Goal: Information Seeking & Learning: Learn about a topic

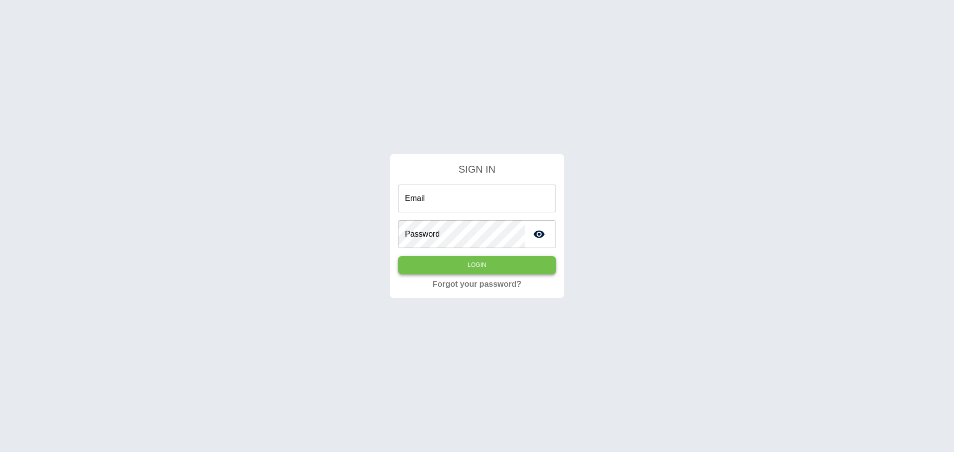
type input "**********"
click at [464, 262] on button "Login" at bounding box center [477, 265] width 158 height 18
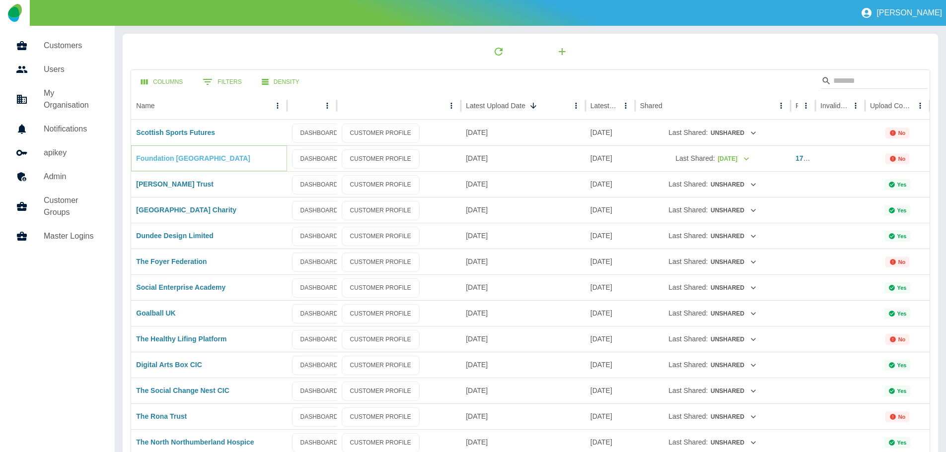
click at [180, 155] on link "Foundation [GEOGRAPHIC_DATA]" at bounding box center [193, 158] width 114 height 8
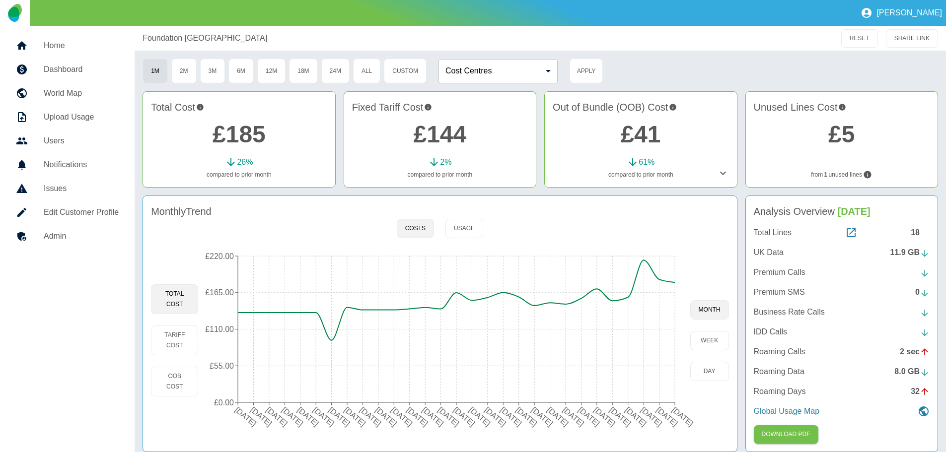
click at [768, 252] on p "UK Data" at bounding box center [769, 253] width 30 height 12
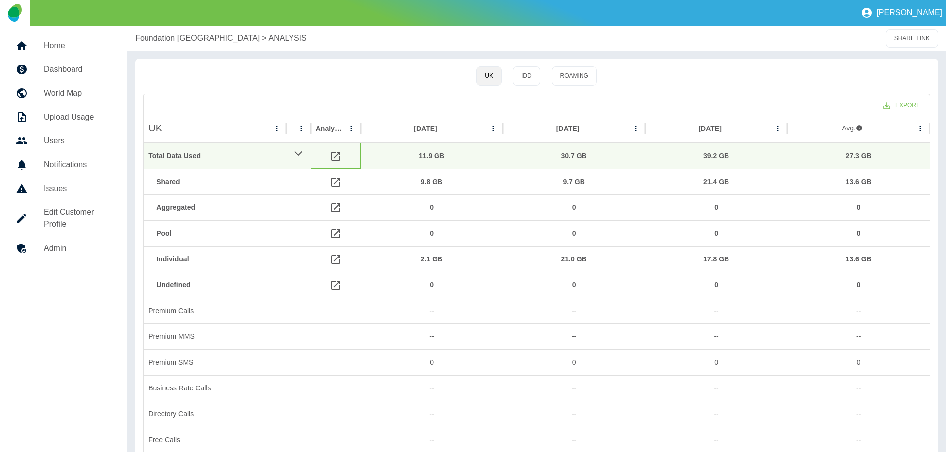
click at [335, 155] on icon at bounding box center [336, 156] width 12 height 12
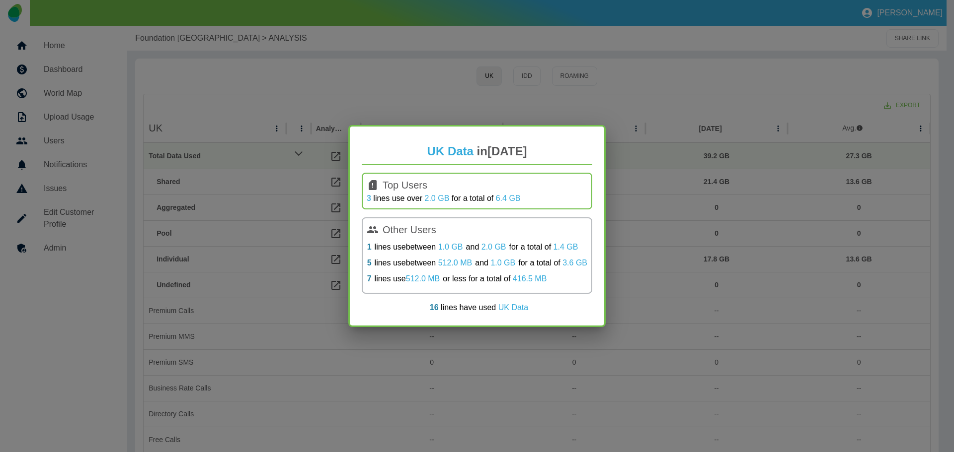
click at [369, 198] on link "3" at bounding box center [369, 198] width 4 height 8
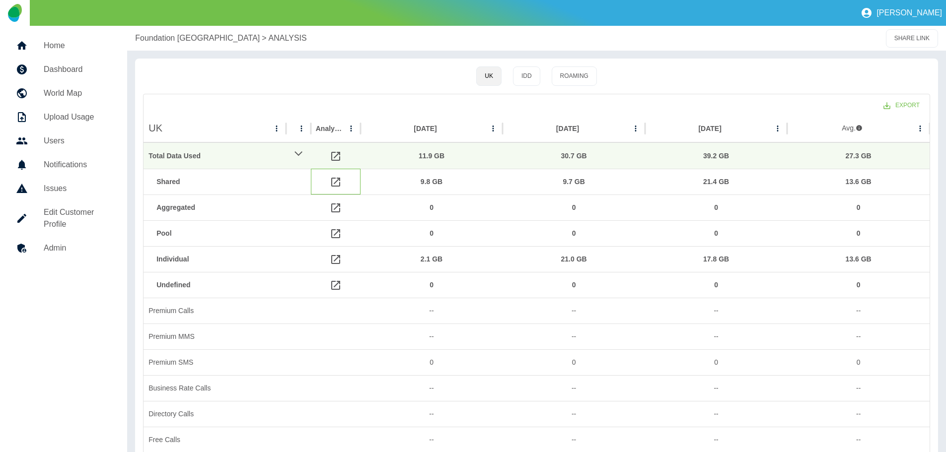
click at [335, 180] on icon at bounding box center [336, 182] width 12 height 12
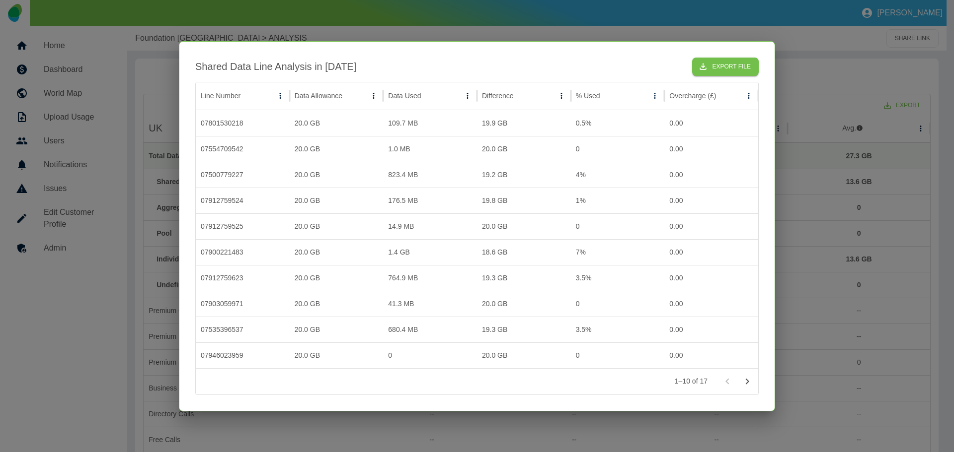
click at [803, 125] on div at bounding box center [477, 226] width 954 height 452
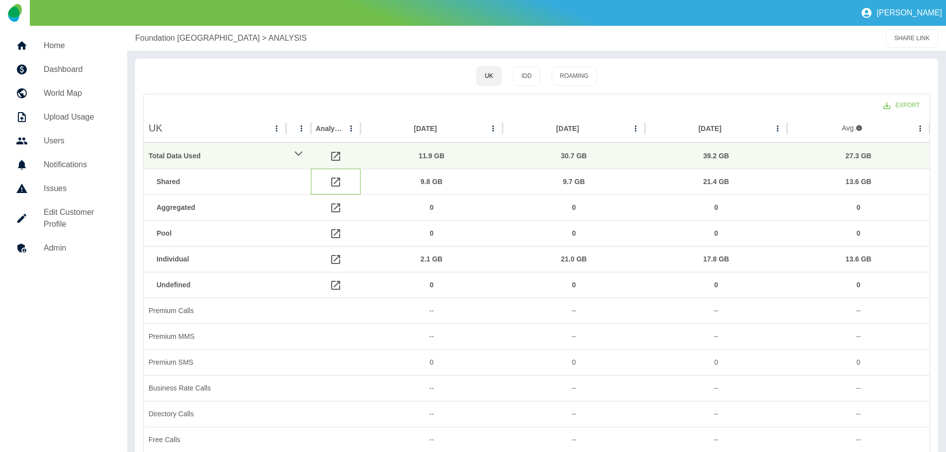
click at [336, 182] on icon at bounding box center [335, 182] width 9 height 9
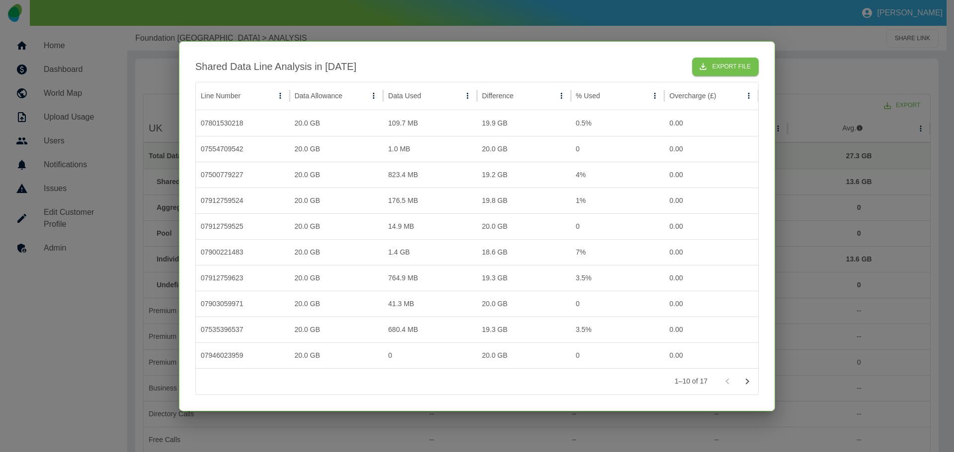
click at [815, 79] on div at bounding box center [477, 226] width 954 height 452
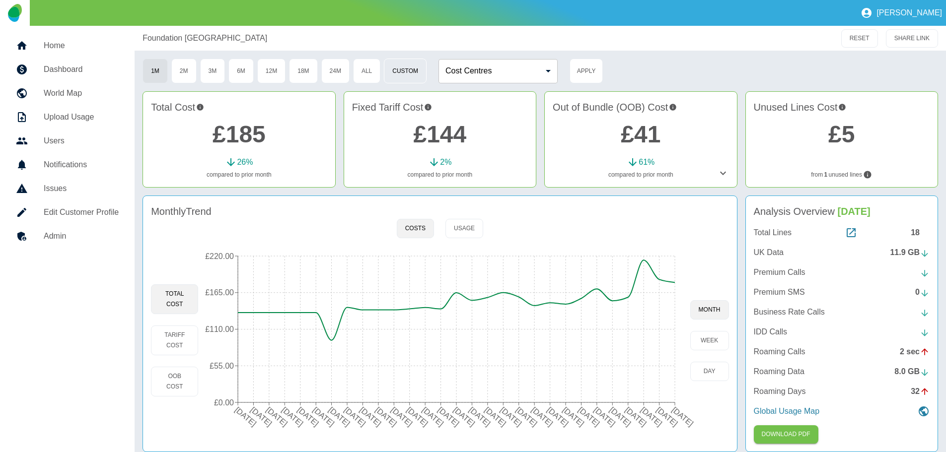
click at [407, 71] on button "Custom" at bounding box center [405, 71] width 43 height 25
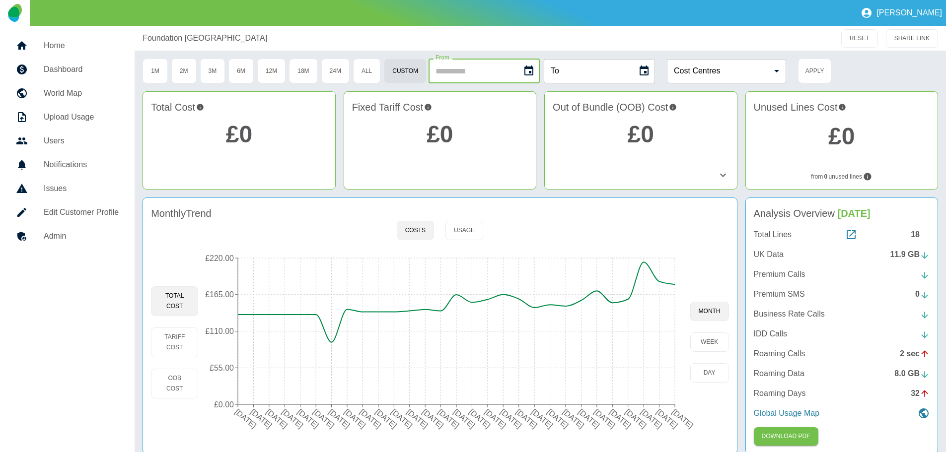
click at [469, 69] on input "From" at bounding box center [472, 71] width 86 height 24
click at [533, 68] on icon "Choose date" at bounding box center [528, 71] width 9 height 10
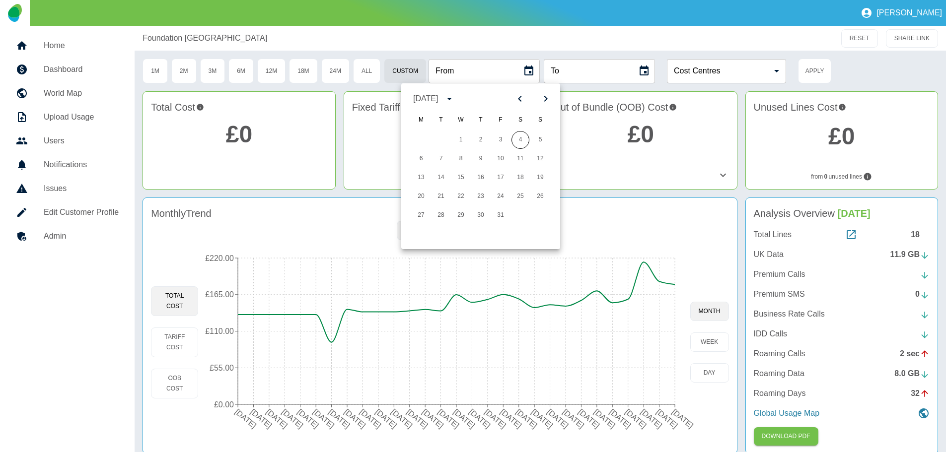
click at [519, 100] on icon "Previous month" at bounding box center [520, 99] width 12 height 12
click at [422, 140] on button "1" at bounding box center [421, 140] width 18 height 18
type input "**********"
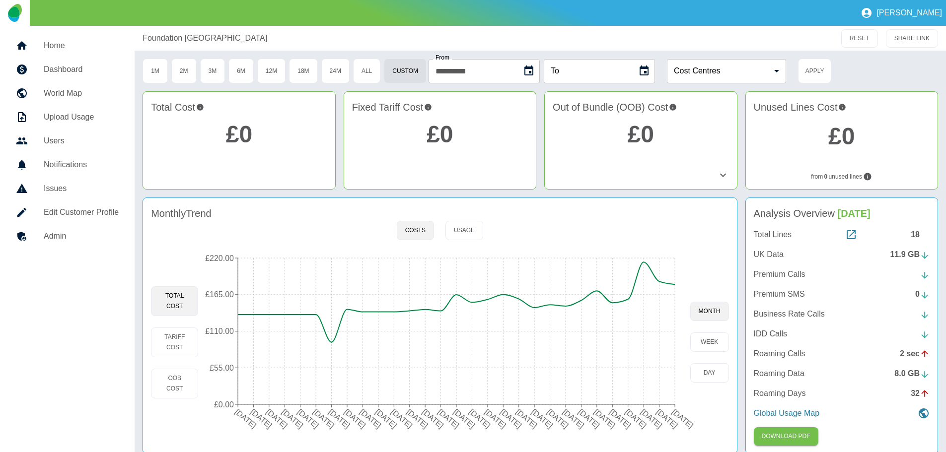
click at [650, 72] on icon "Choose date" at bounding box center [644, 71] width 12 height 12
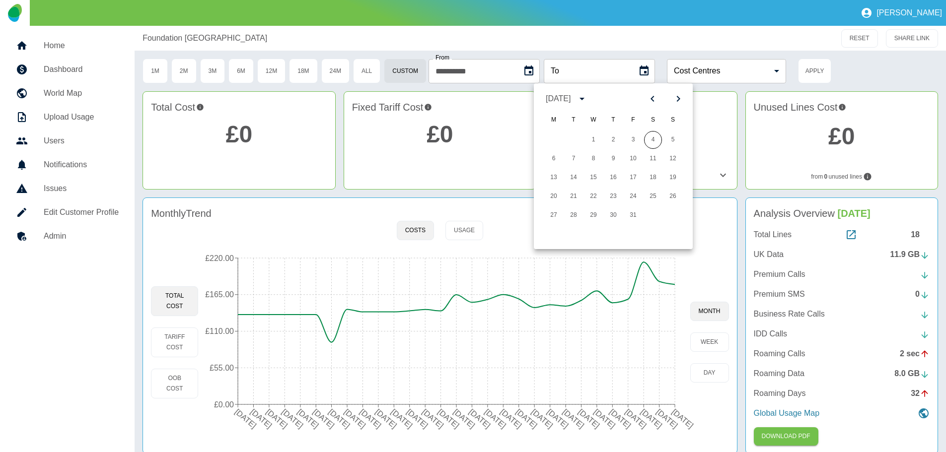
click at [653, 97] on icon "Previous month" at bounding box center [652, 99] width 3 height 6
click at [572, 212] on button "30" at bounding box center [574, 216] width 18 height 18
type input "**********"
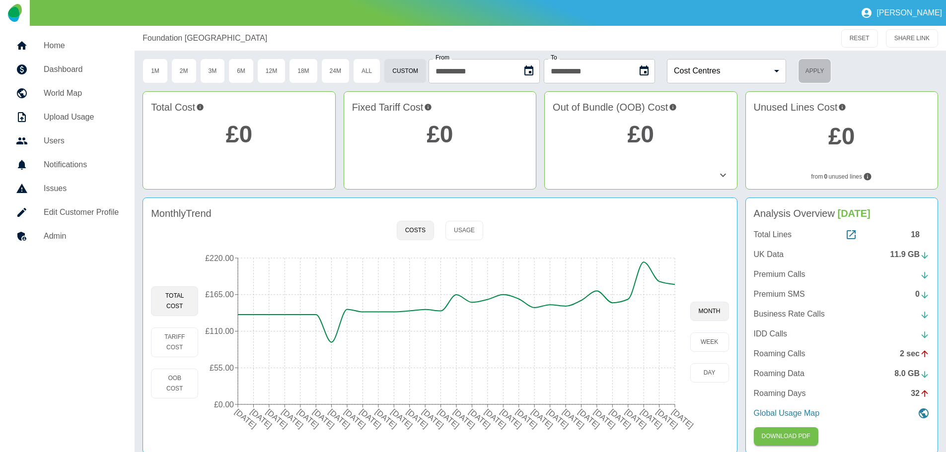
click at [831, 71] on button "Apply" at bounding box center [814, 71] width 33 height 25
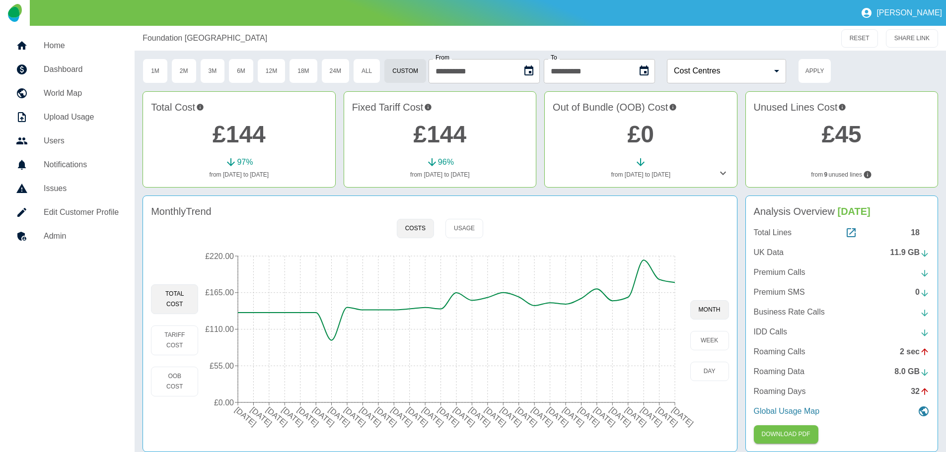
click at [773, 252] on p "UK Data" at bounding box center [769, 253] width 30 height 12
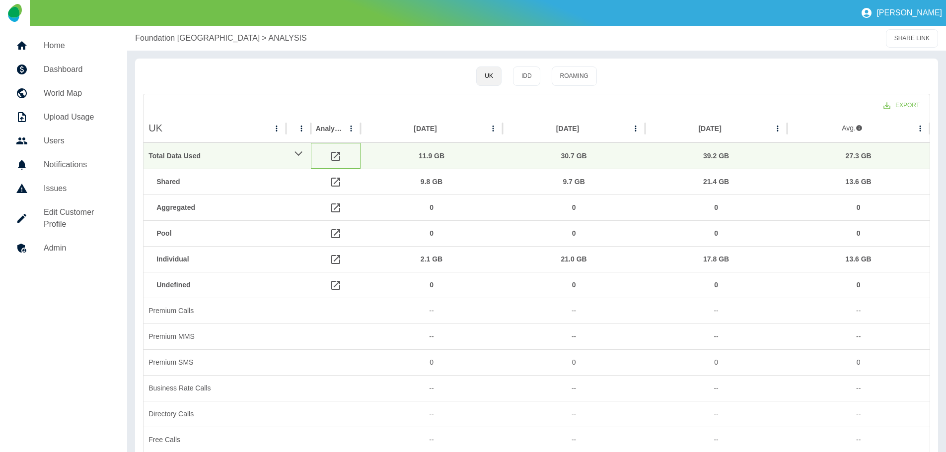
click at [330, 153] on icon at bounding box center [336, 156] width 12 height 12
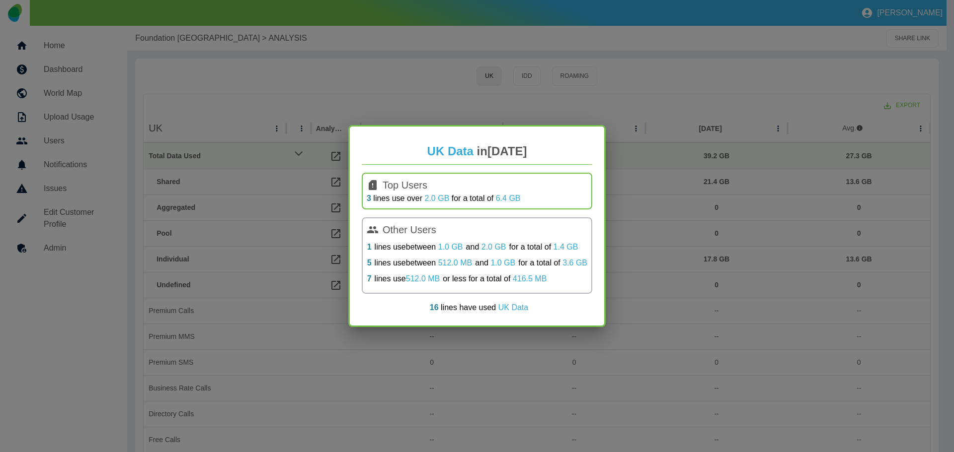
click at [252, 119] on div "UK Data in [DATE] Top Users 3 lines use over 2.0 GB for a total of 6.4 GB Other…" at bounding box center [477, 226] width 954 height 452
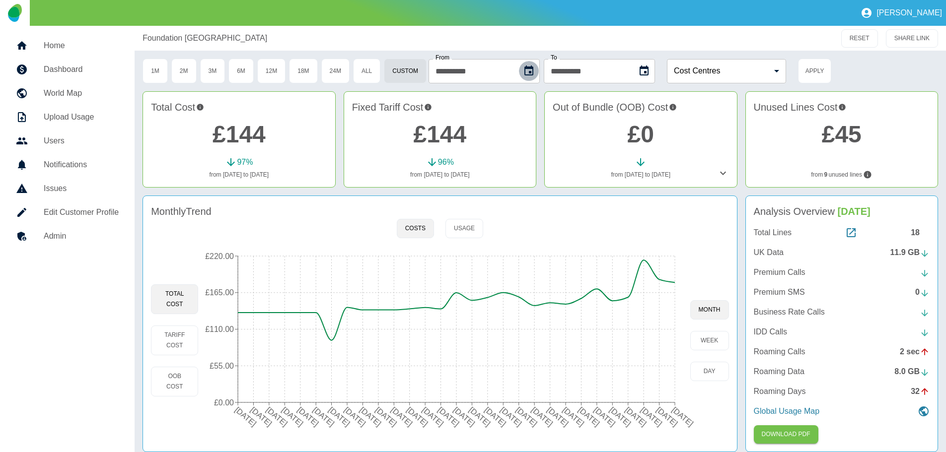
click at [533, 69] on icon "Choose date, selected date is 1 Sep 2025" at bounding box center [528, 71] width 9 height 10
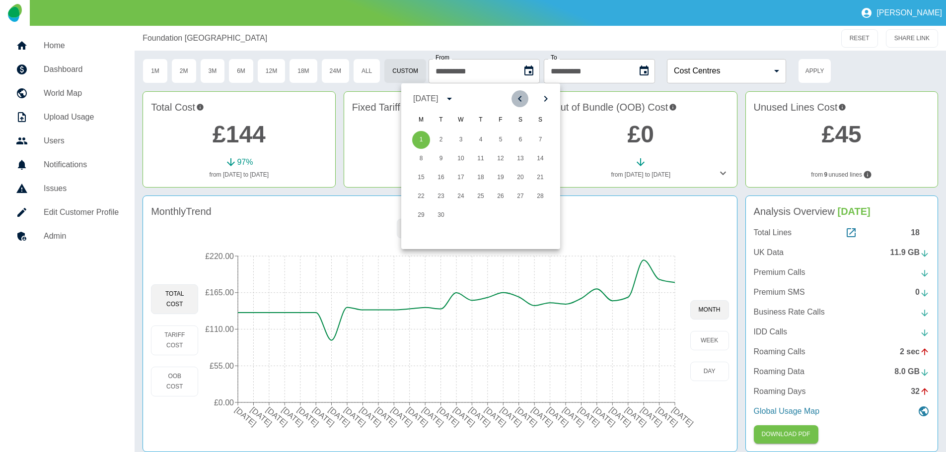
click at [520, 98] on icon "Previous month" at bounding box center [519, 99] width 3 height 6
click at [439, 137] on button "1" at bounding box center [441, 140] width 18 height 18
type input "**********"
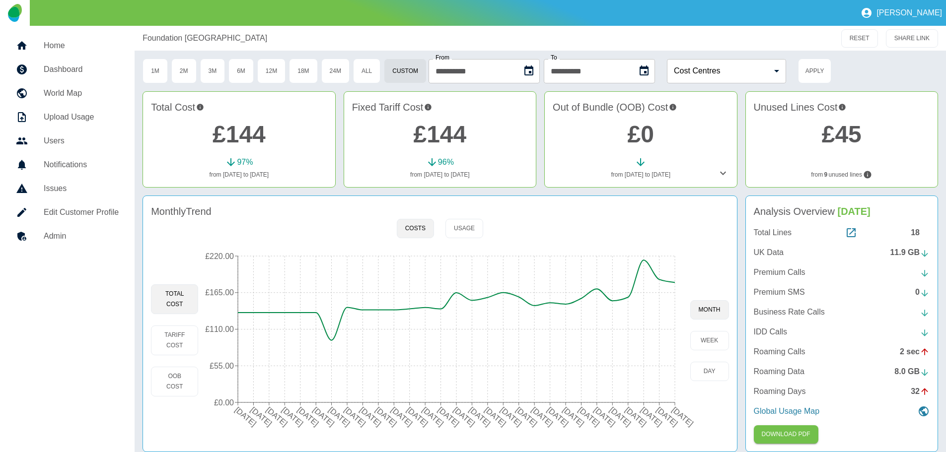
click at [649, 69] on icon "Choose date, selected date is 30 Sep 2025" at bounding box center [644, 71] width 9 height 10
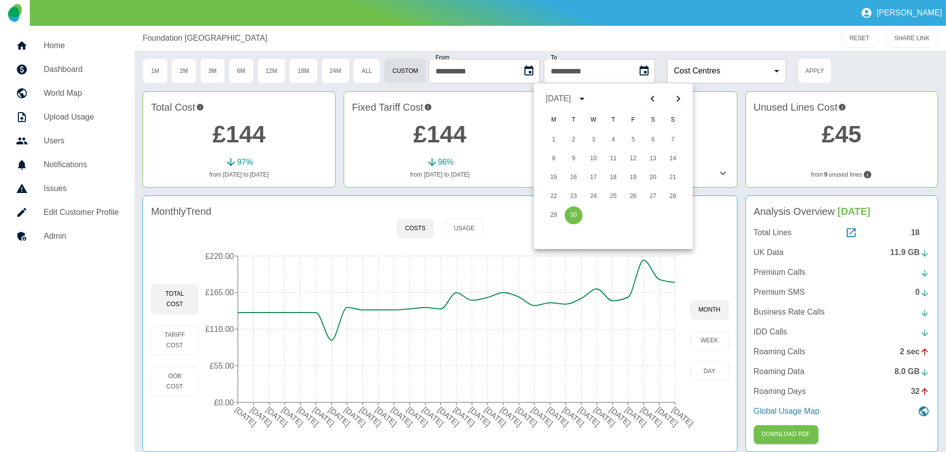
click at [654, 100] on icon "Previous month" at bounding box center [653, 99] width 12 height 12
click at [610, 215] on button "31" at bounding box center [613, 216] width 18 height 18
type input "**********"
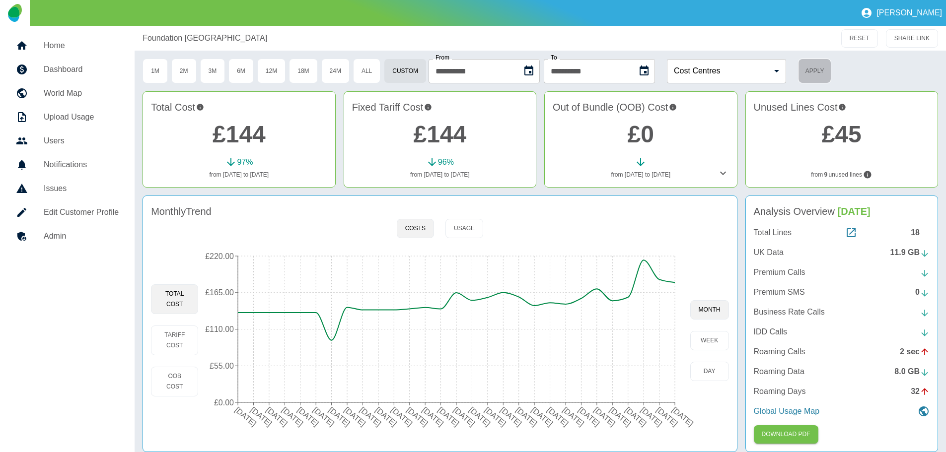
click at [831, 72] on button "Apply" at bounding box center [814, 71] width 33 height 25
click at [776, 251] on p "UK Data" at bounding box center [769, 253] width 30 height 12
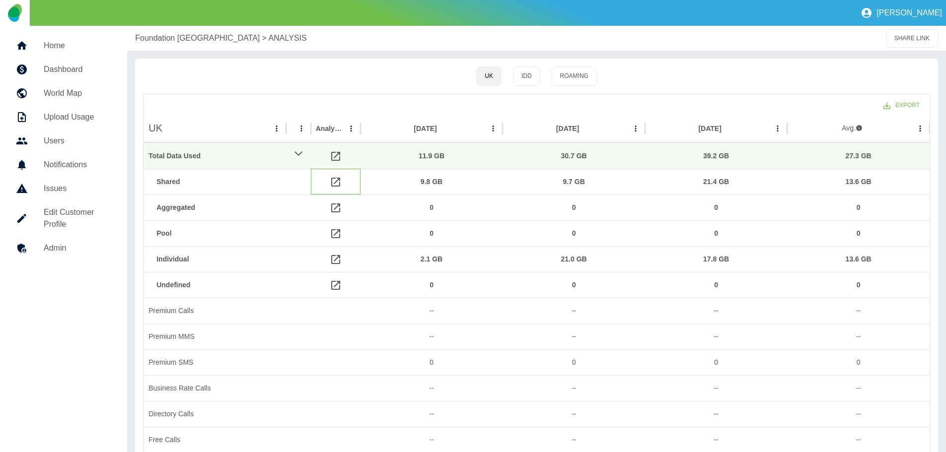
click at [336, 182] on icon at bounding box center [335, 182] width 9 height 9
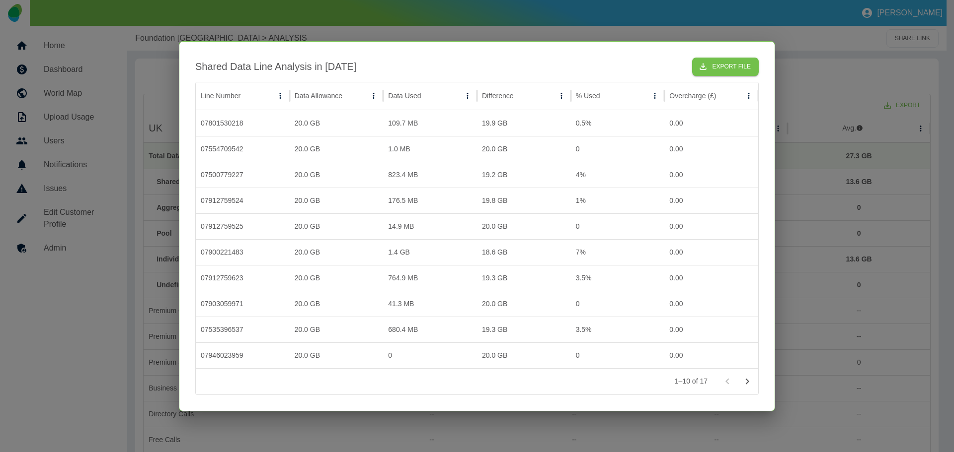
click at [841, 100] on div at bounding box center [477, 226] width 954 height 452
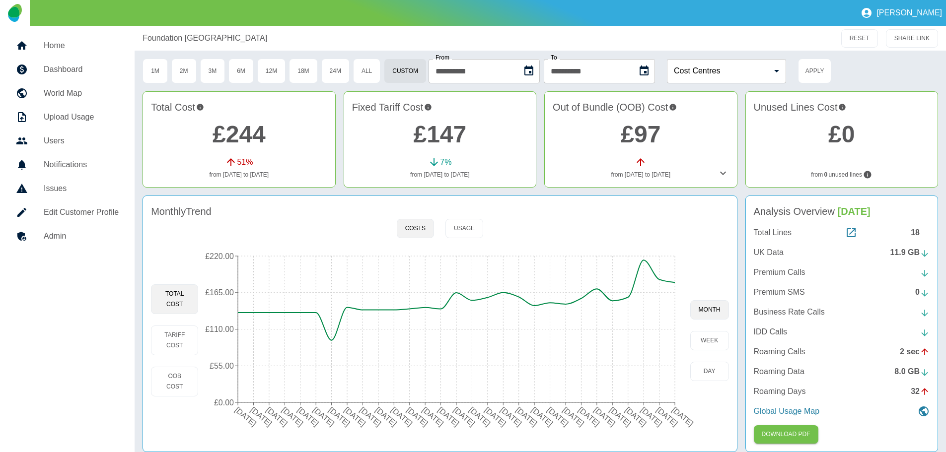
scroll to position [9, 0]
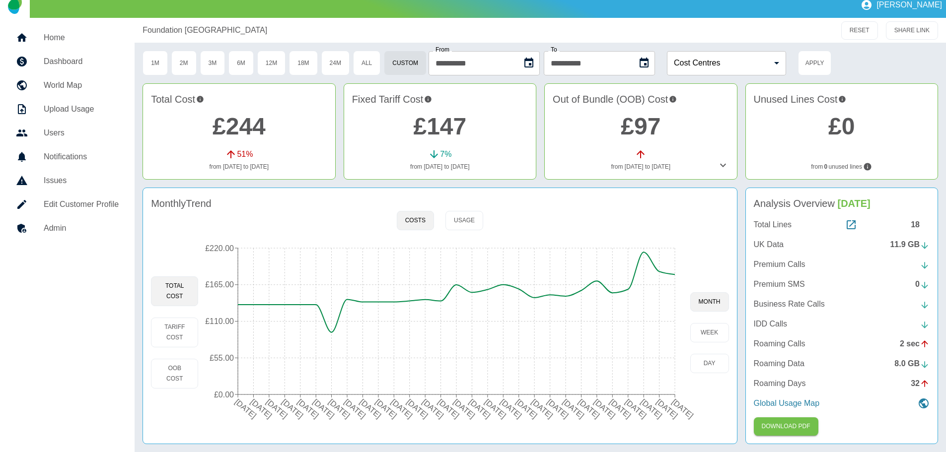
click at [767, 242] on p "UK Data" at bounding box center [769, 245] width 30 height 12
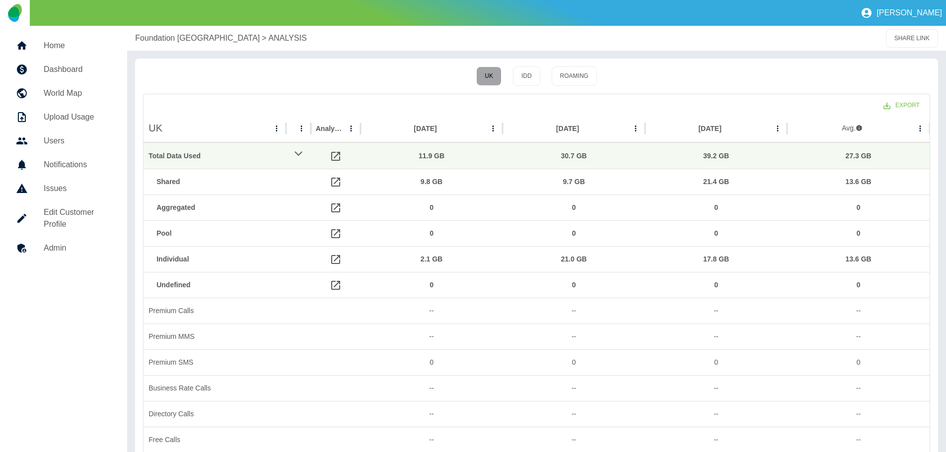
click at [489, 74] on button "UK" at bounding box center [488, 76] width 25 height 19
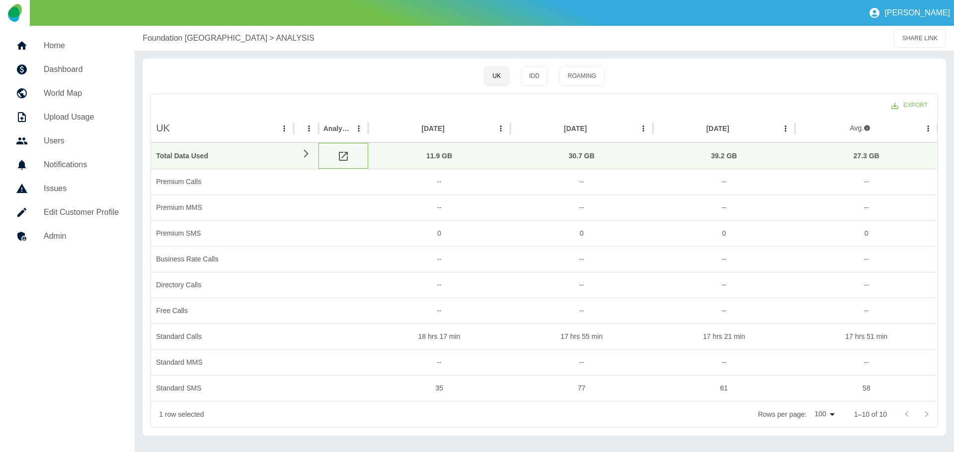
click at [343, 155] on icon at bounding box center [343, 156] width 12 height 12
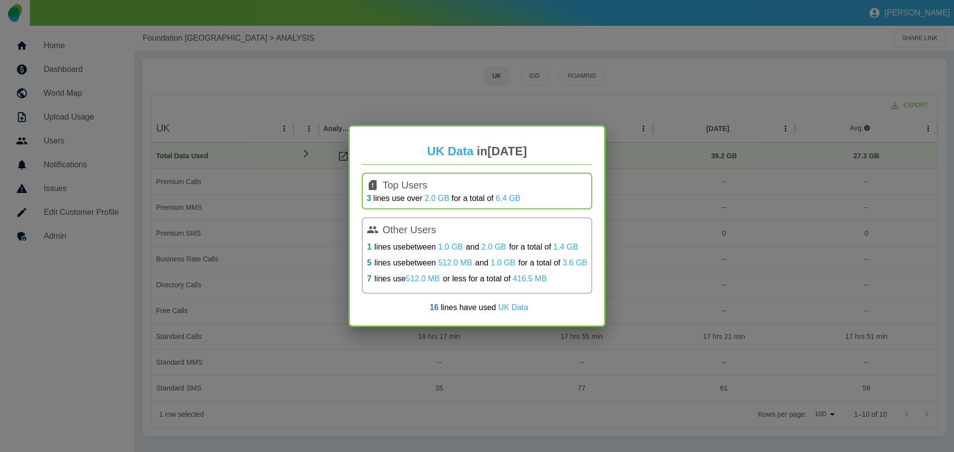
click at [376, 103] on div "UK Data in [DATE] Top Users 3 lines use over 2.0 GB for a total of 6.4 GB Other…" at bounding box center [477, 226] width 954 height 452
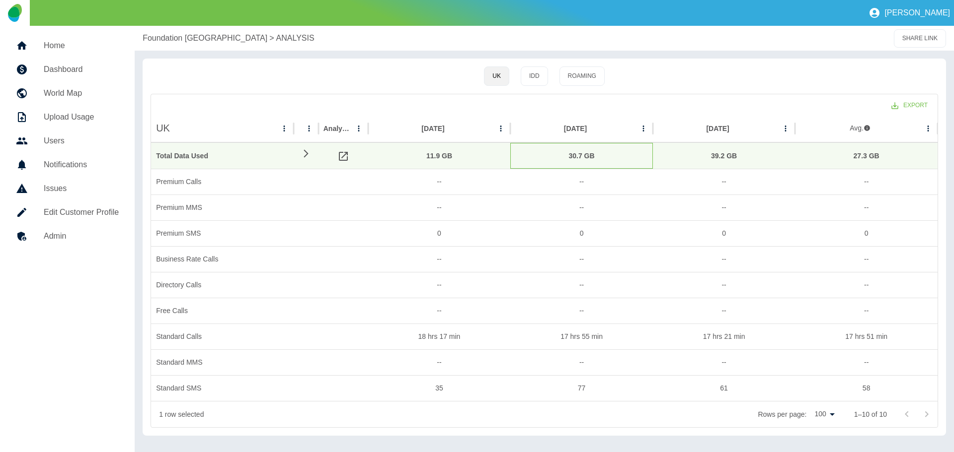
click at [579, 156] on div "30.7 GB" at bounding box center [581, 156] width 133 height 25
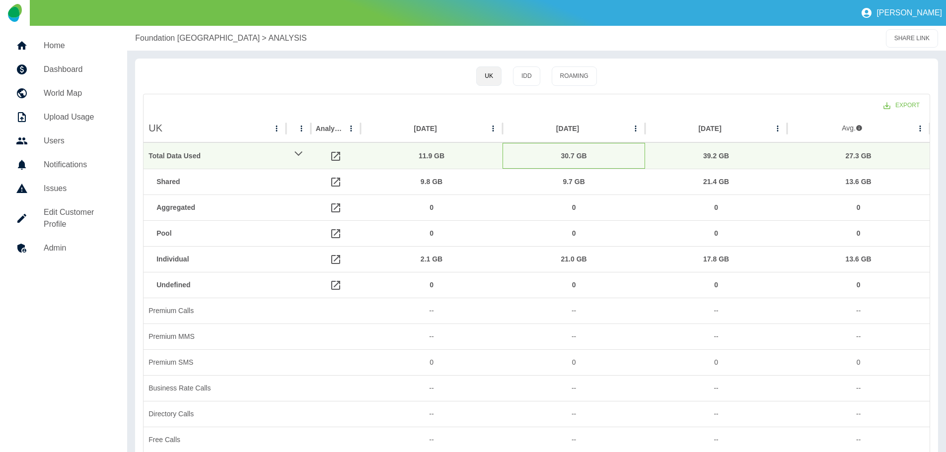
click at [578, 157] on div "30.7 GB" at bounding box center [574, 156] width 133 height 25
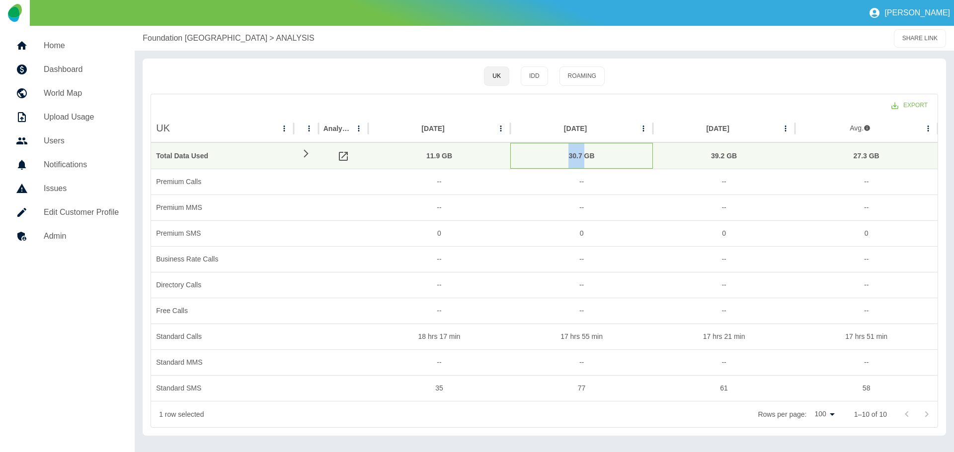
click at [578, 157] on div "30.7 GB" at bounding box center [581, 156] width 133 height 25
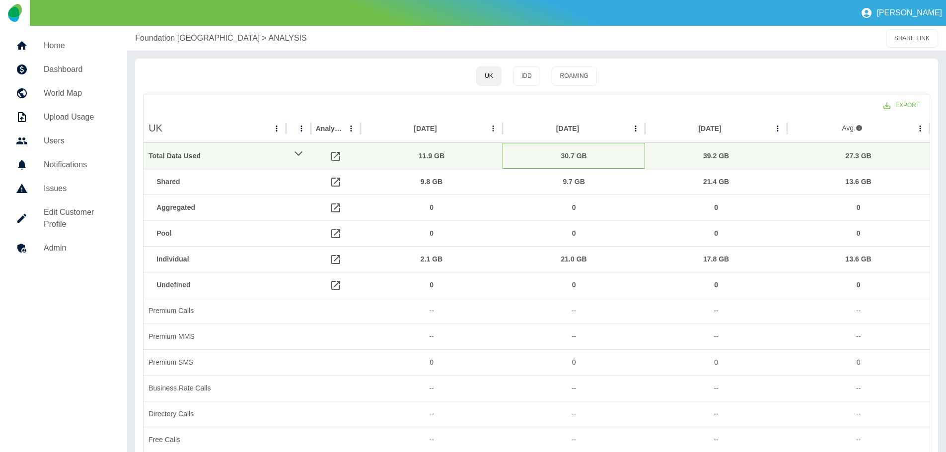
click at [607, 155] on div "30.7 GB" at bounding box center [574, 156] width 133 height 25
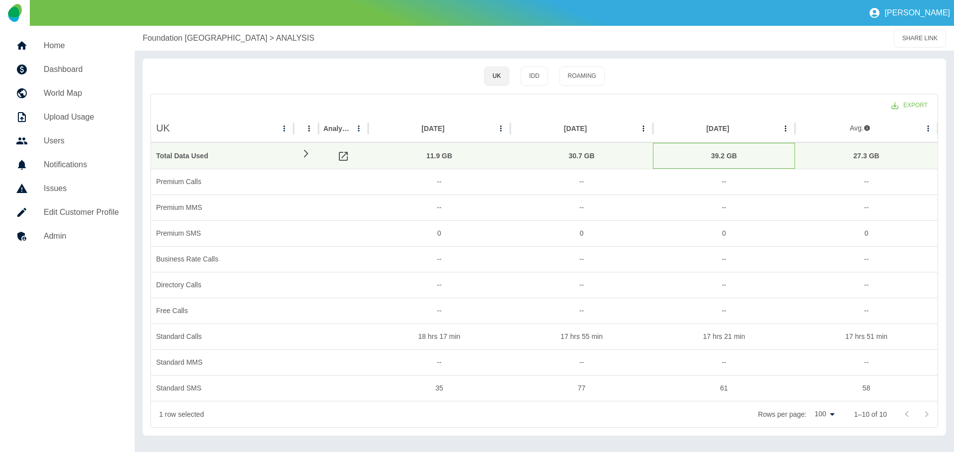
click at [748, 159] on div "39.2 GB" at bounding box center [724, 156] width 133 height 25
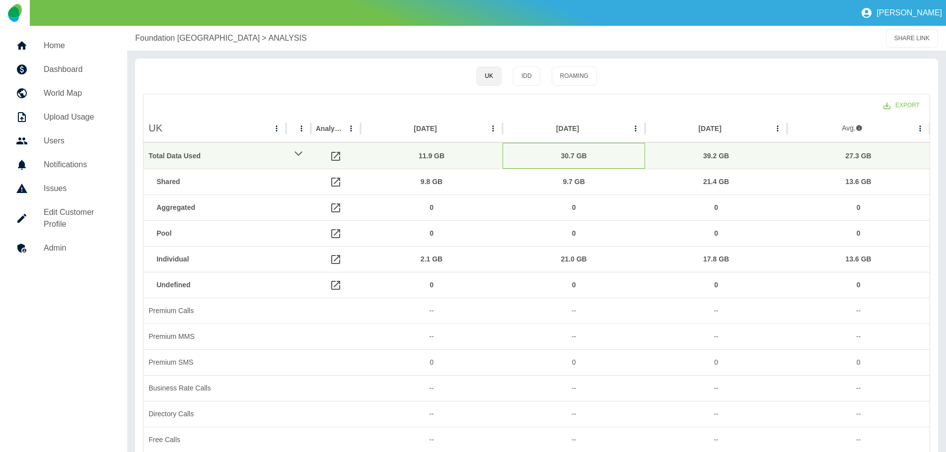
click at [595, 155] on div "30.7 GB" at bounding box center [574, 156] width 133 height 25
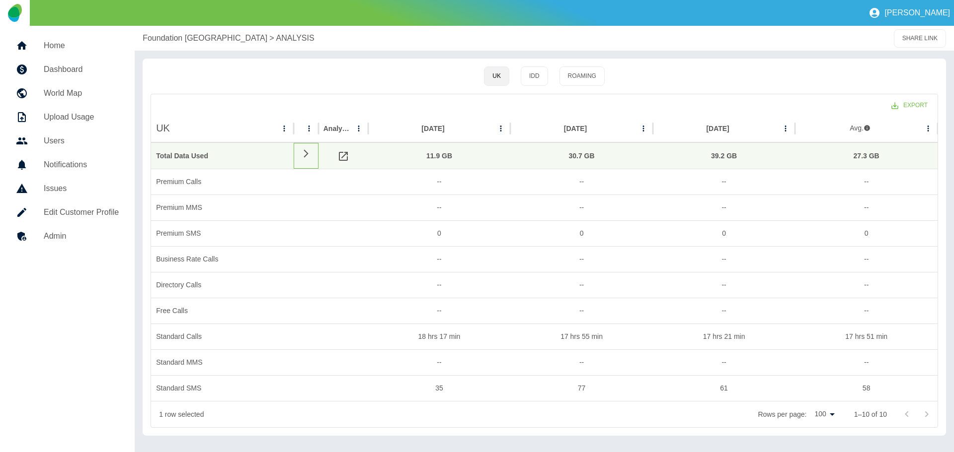
click at [310, 151] on icon at bounding box center [306, 153] width 12 height 9
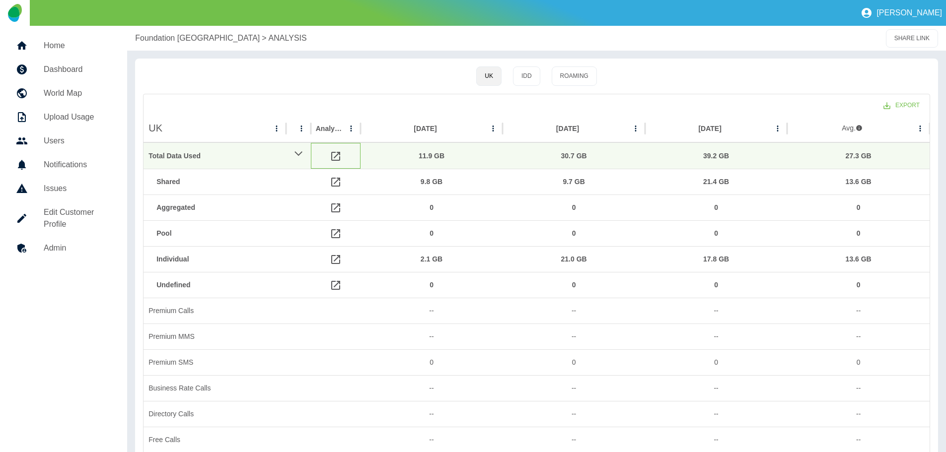
click at [335, 157] on icon at bounding box center [335, 156] width 9 height 9
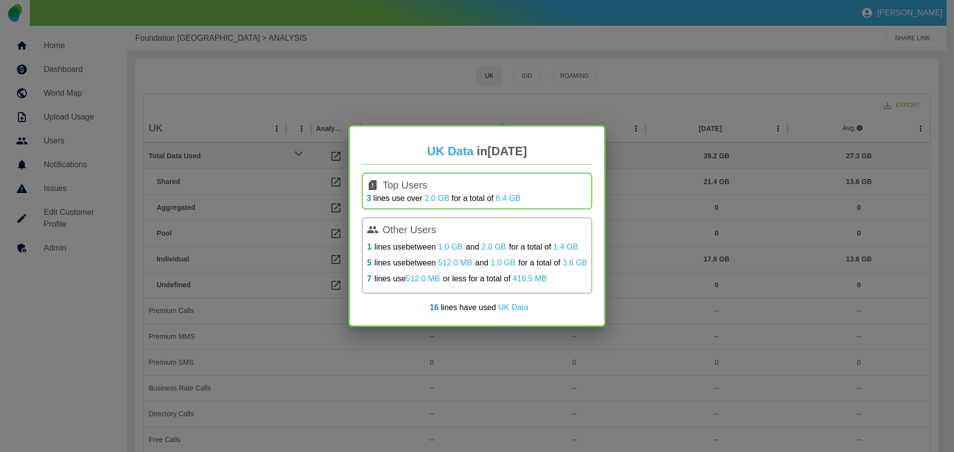
click at [374, 109] on div "UK Data in [DATE] Top Users 3 lines use over 2.0 GB for a total of 6.4 GB Other…" at bounding box center [477, 226] width 954 height 452
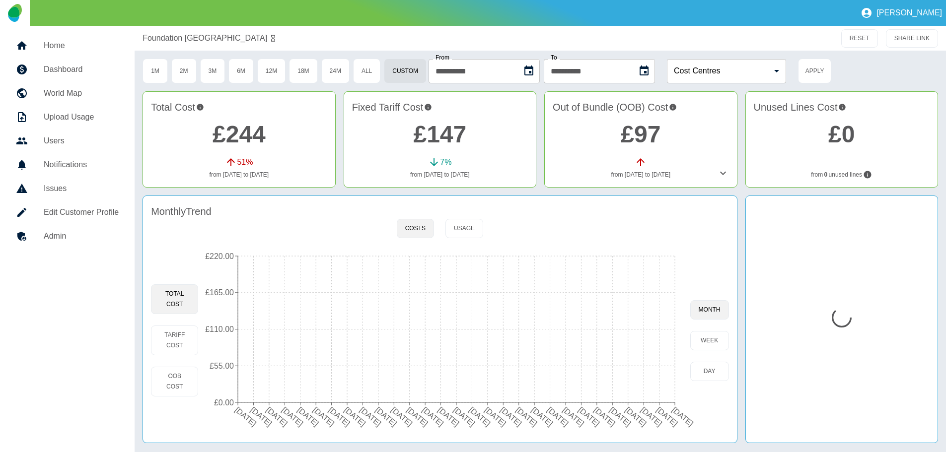
scroll to position [0, 0]
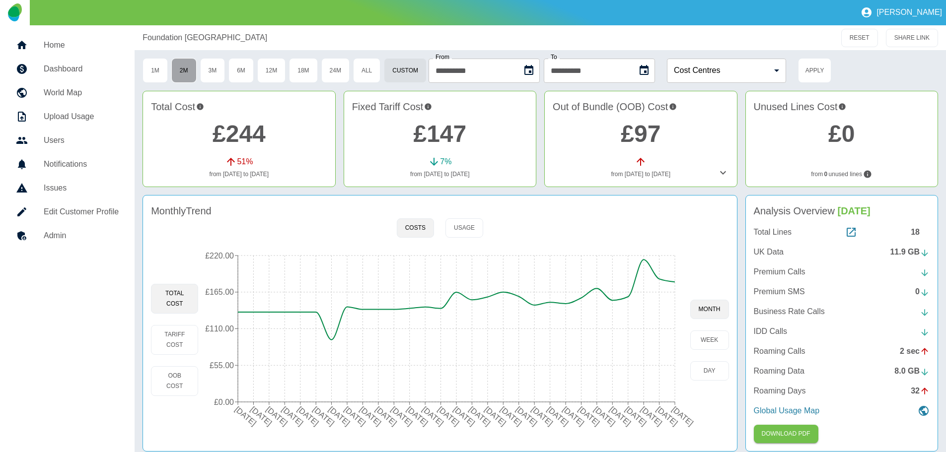
click at [186, 67] on button "2M" at bounding box center [183, 70] width 25 height 25
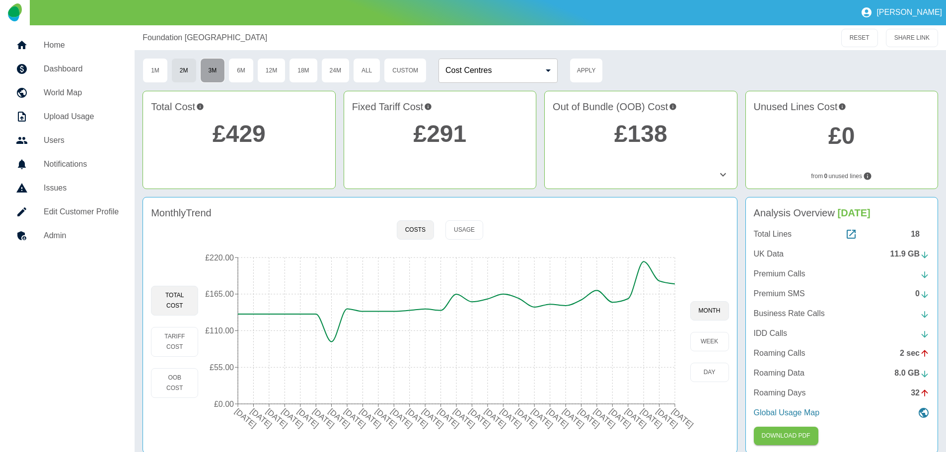
click at [216, 69] on button "3M" at bounding box center [212, 70] width 25 height 25
click at [184, 69] on button "2M" at bounding box center [183, 70] width 25 height 25
click at [183, 69] on button "2M" at bounding box center [183, 70] width 25 height 25
click at [768, 254] on p "UK Data" at bounding box center [769, 254] width 30 height 12
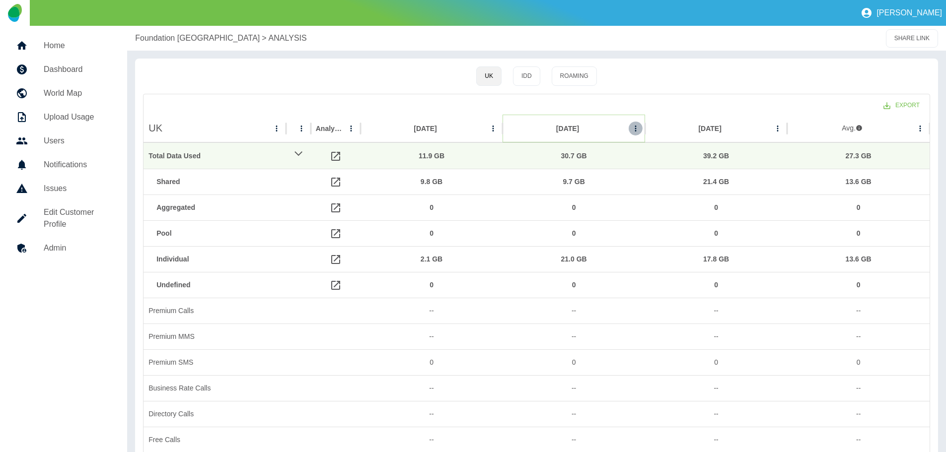
click at [636, 128] on icon "Aug 2025 column menu" at bounding box center [635, 128] width 9 height 9
click at [645, 124] on div at bounding box center [645, 129] width 5 height 28
click at [529, 76] on button "IDD" at bounding box center [526, 76] width 27 height 19
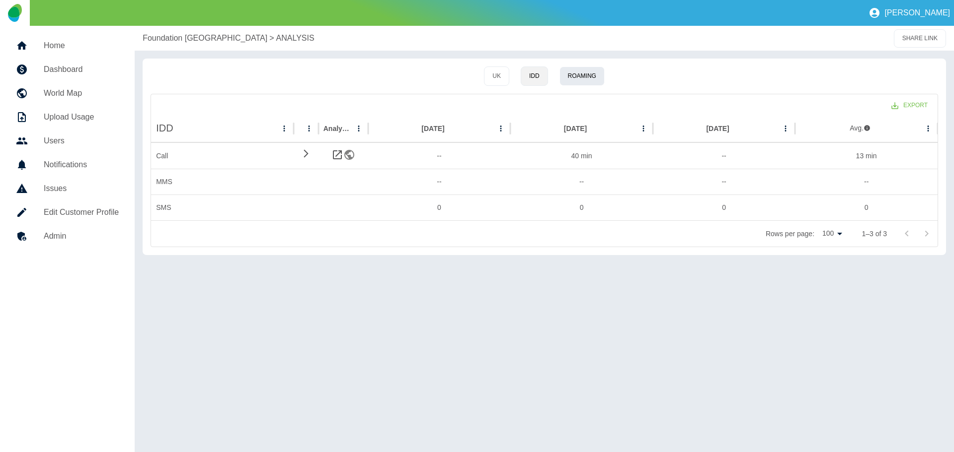
click at [576, 78] on button "Roaming" at bounding box center [581, 76] width 45 height 19
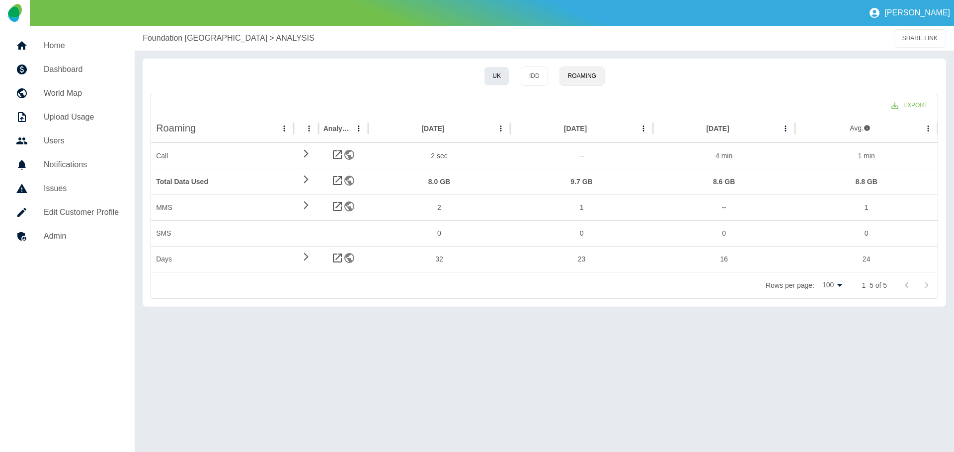
click at [495, 75] on button "UK" at bounding box center [496, 76] width 25 height 19
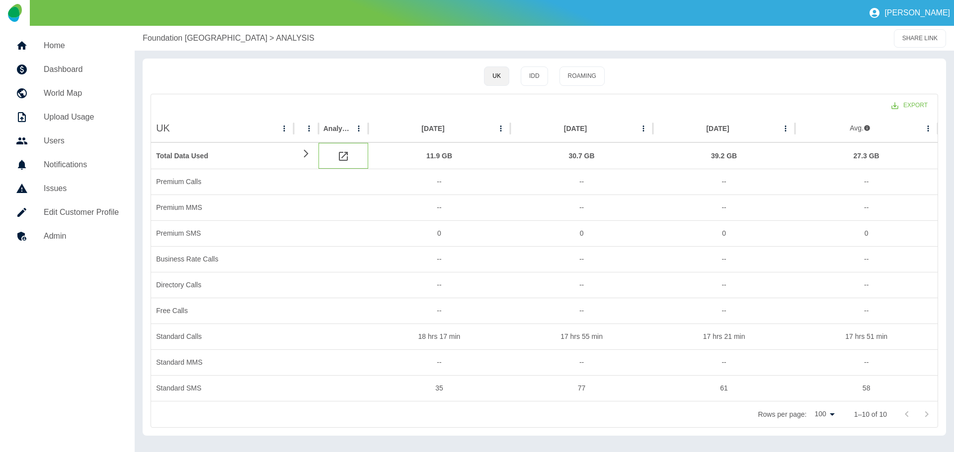
click at [345, 158] on icon at bounding box center [343, 156] width 12 height 12
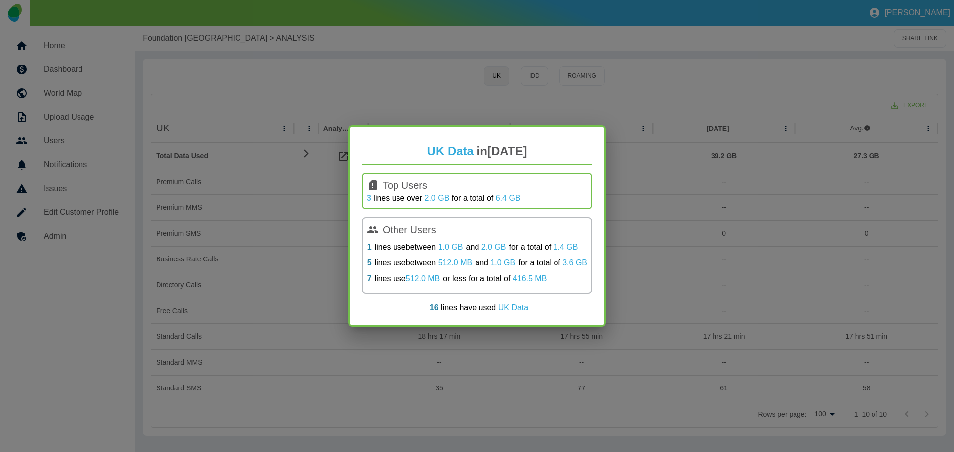
click at [367, 198] on link "3" at bounding box center [369, 198] width 4 height 8
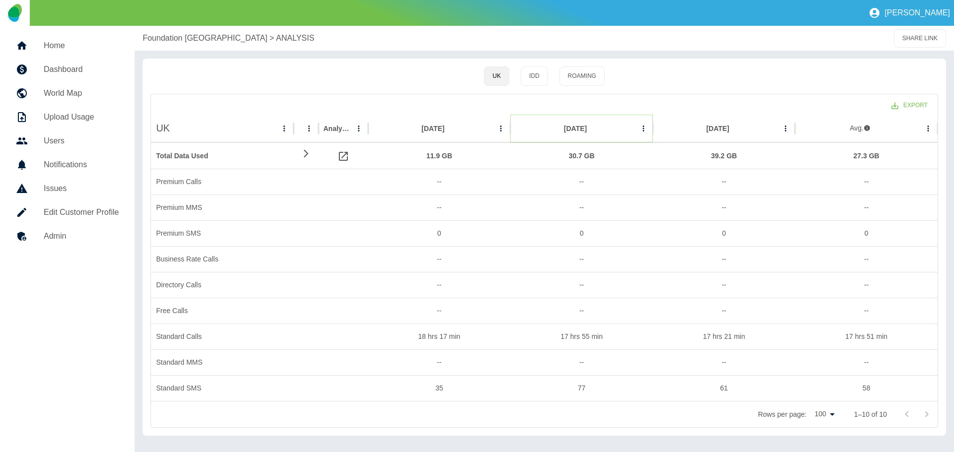
click at [591, 128] on icon "Sort" at bounding box center [594, 128] width 9 height 9
click at [641, 126] on icon "Aug 2025 column menu" at bounding box center [643, 128] width 9 height 9
click at [619, 104] on div "Export" at bounding box center [544, 104] width 786 height 20
click at [306, 150] on icon at bounding box center [306, 153] width 12 height 9
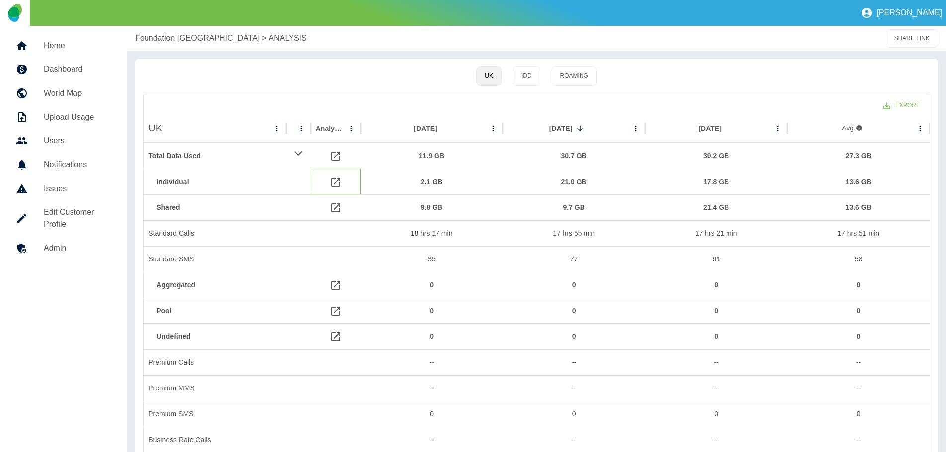
click at [335, 183] on icon at bounding box center [335, 182] width 9 height 9
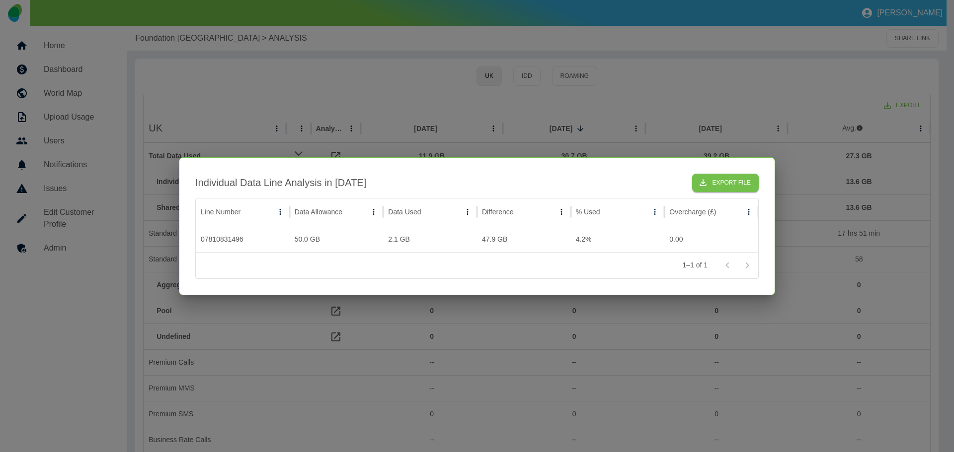
click at [481, 127] on div at bounding box center [477, 226] width 954 height 452
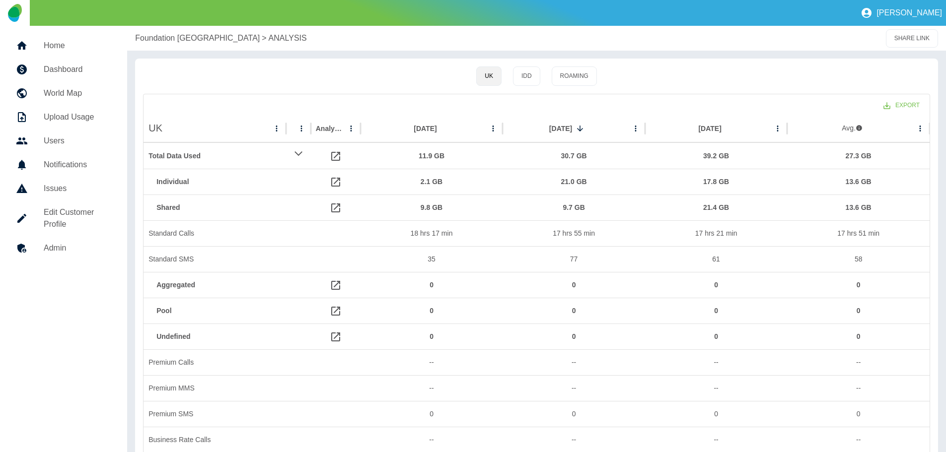
click at [58, 141] on h5 "Users" at bounding box center [78, 141] width 68 height 12
